Goal: Task Accomplishment & Management: Manage account settings

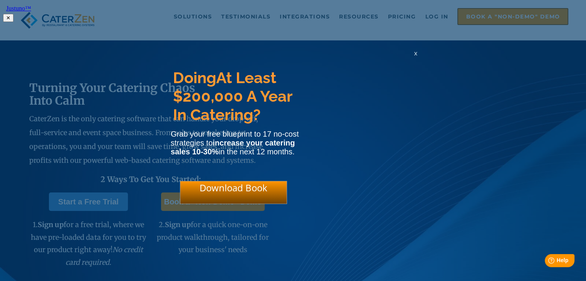
click at [414, 57] on span "x" at bounding box center [415, 53] width 3 height 7
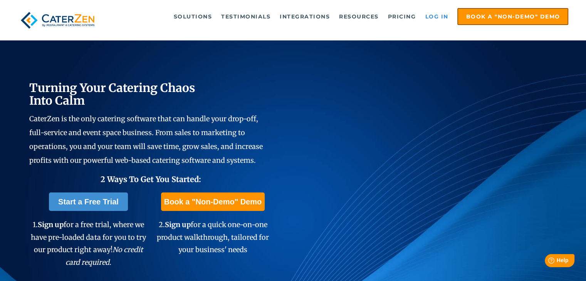
click at [434, 14] on link "Log in" at bounding box center [436, 16] width 31 height 15
click at [439, 17] on link "Log in" at bounding box center [436, 16] width 31 height 15
